Goal: Navigation & Orientation: Locate item on page

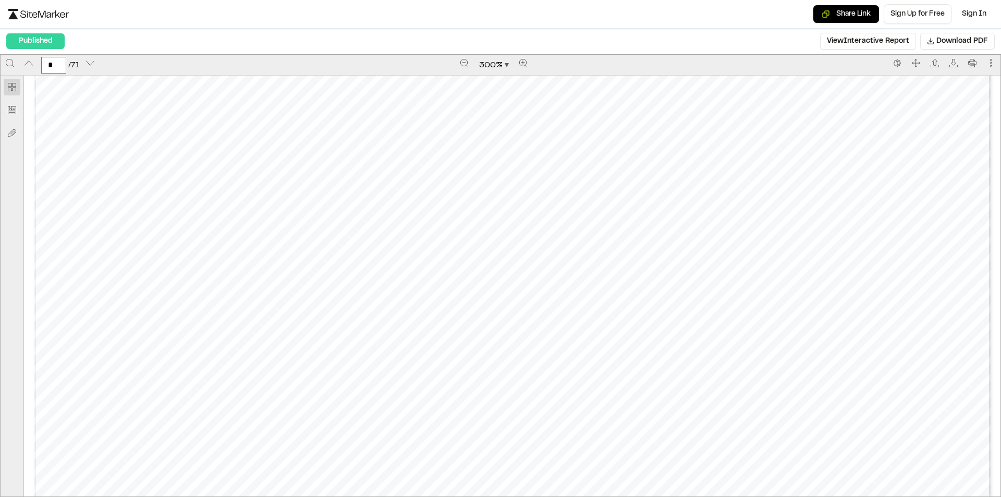
scroll to position [7247, 0]
click at [992, 63] on div at bounding box center [991, 65] width 19 height 21
click at [987, 63] on icon "More actions" at bounding box center [991, 63] width 8 height 8
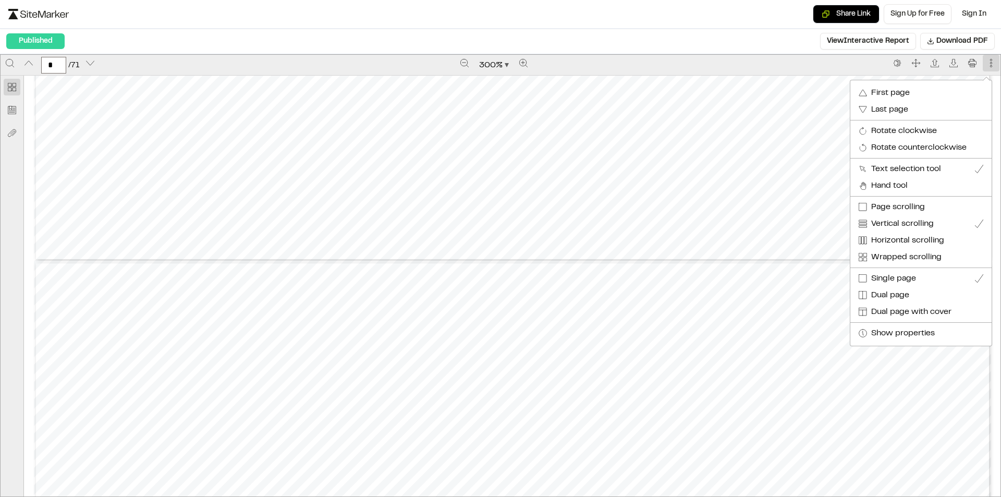
click at [462, 60] on div at bounding box center [500, 248] width 1001 height 497
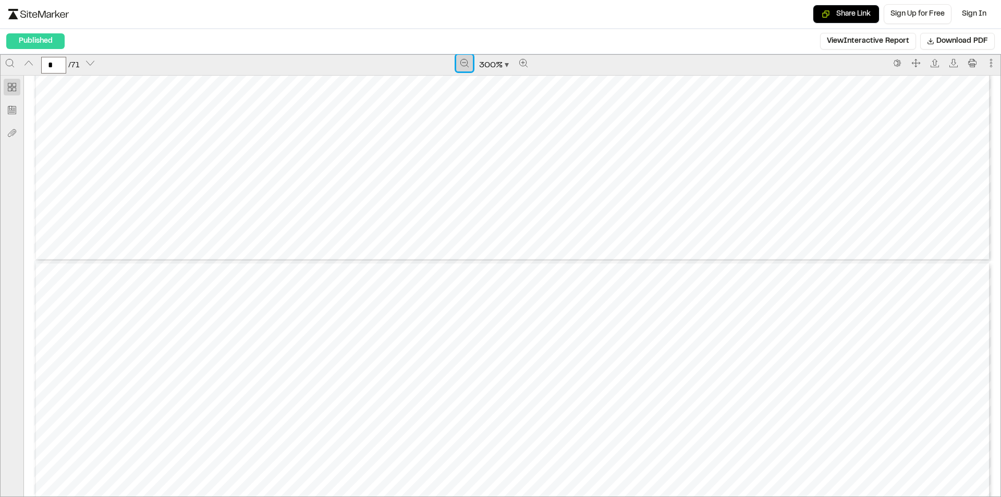
click at [460, 60] on icon "Zoom out" at bounding box center [464, 63] width 8 height 8
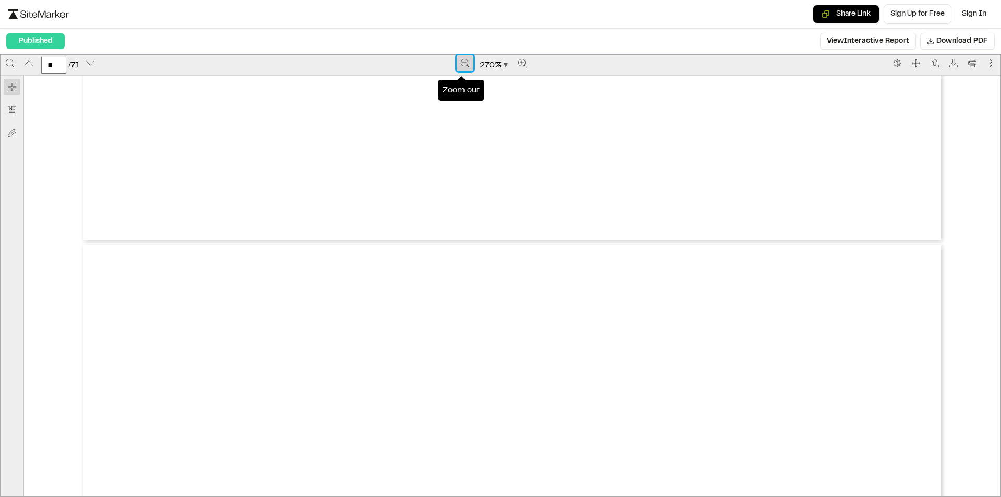
click at [461, 60] on icon "Zoom out" at bounding box center [465, 63] width 8 height 8
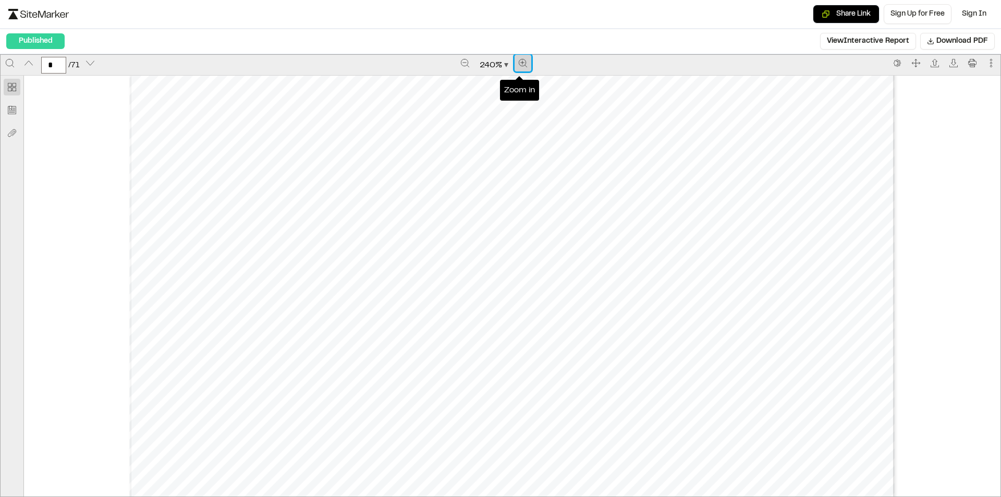
click at [519, 60] on icon "Zoom in" at bounding box center [523, 63] width 8 height 8
click at [519, 60] on icon "Zoom in" at bounding box center [522, 63] width 8 height 8
click at [519, 63] on icon "Zoom in" at bounding box center [523, 63] width 8 height 8
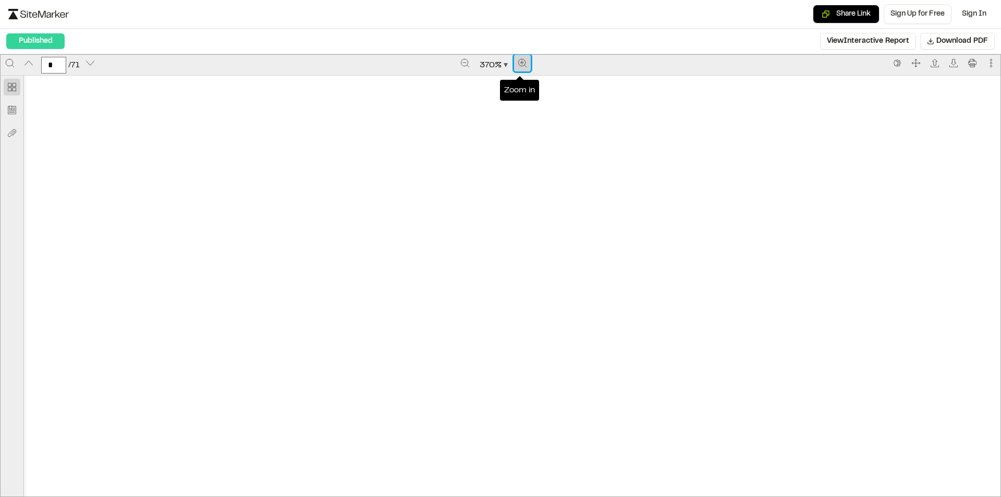
click at [518, 63] on icon "Zoom in" at bounding box center [522, 63] width 8 height 8
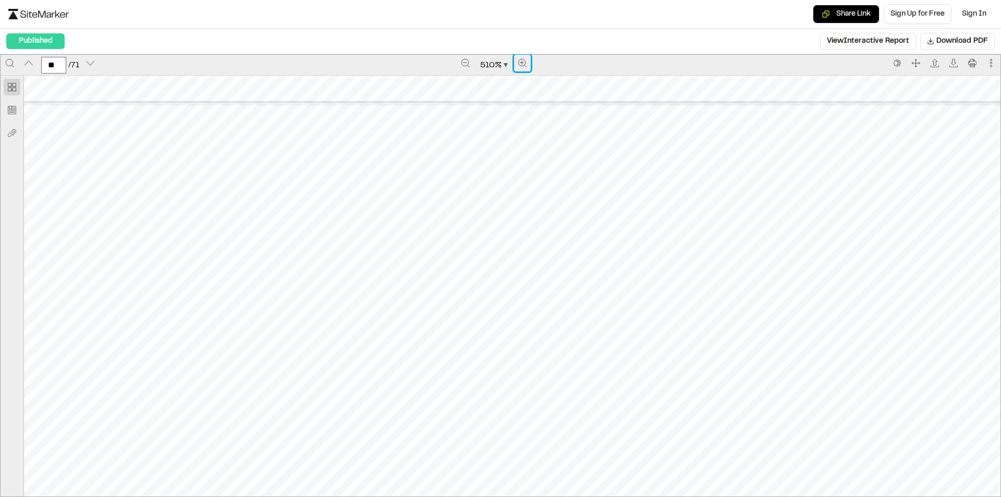
scroll to position [21500, 523]
click at [498, 66] on span "510 %" at bounding box center [490, 65] width 21 height 13
click at [489, 162] on div "75%" at bounding box center [493, 162] width 60 height 13
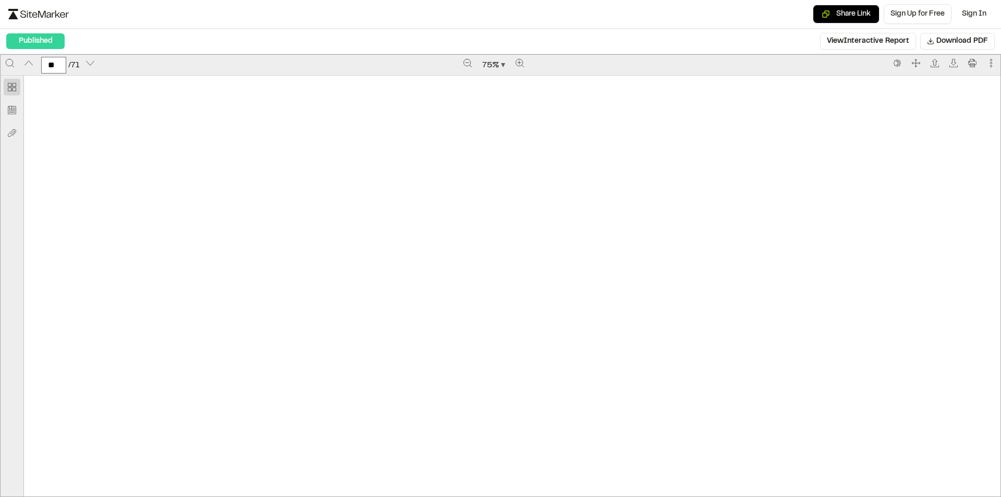
scroll to position [3162, 0]
click at [501, 65] on span "Zoom document" at bounding box center [503, 65] width 4 height 4
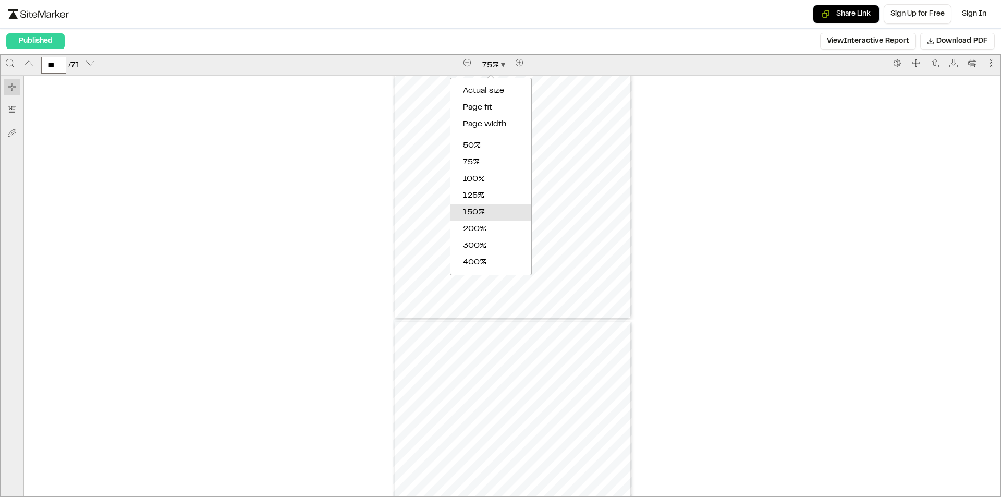
click at [486, 214] on div "150%" at bounding box center [493, 212] width 60 height 13
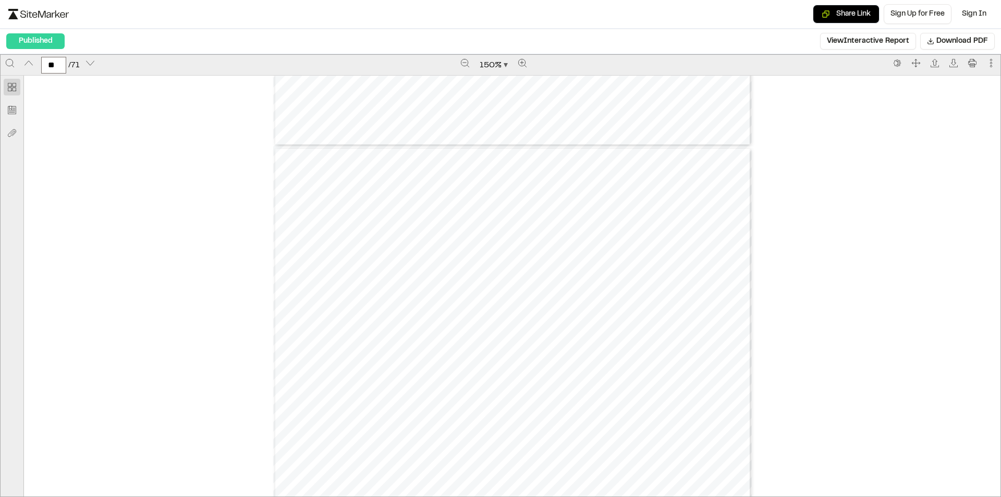
scroll to position [27804, 0]
type input "**"
